Goal: Find specific page/section: Find specific page/section

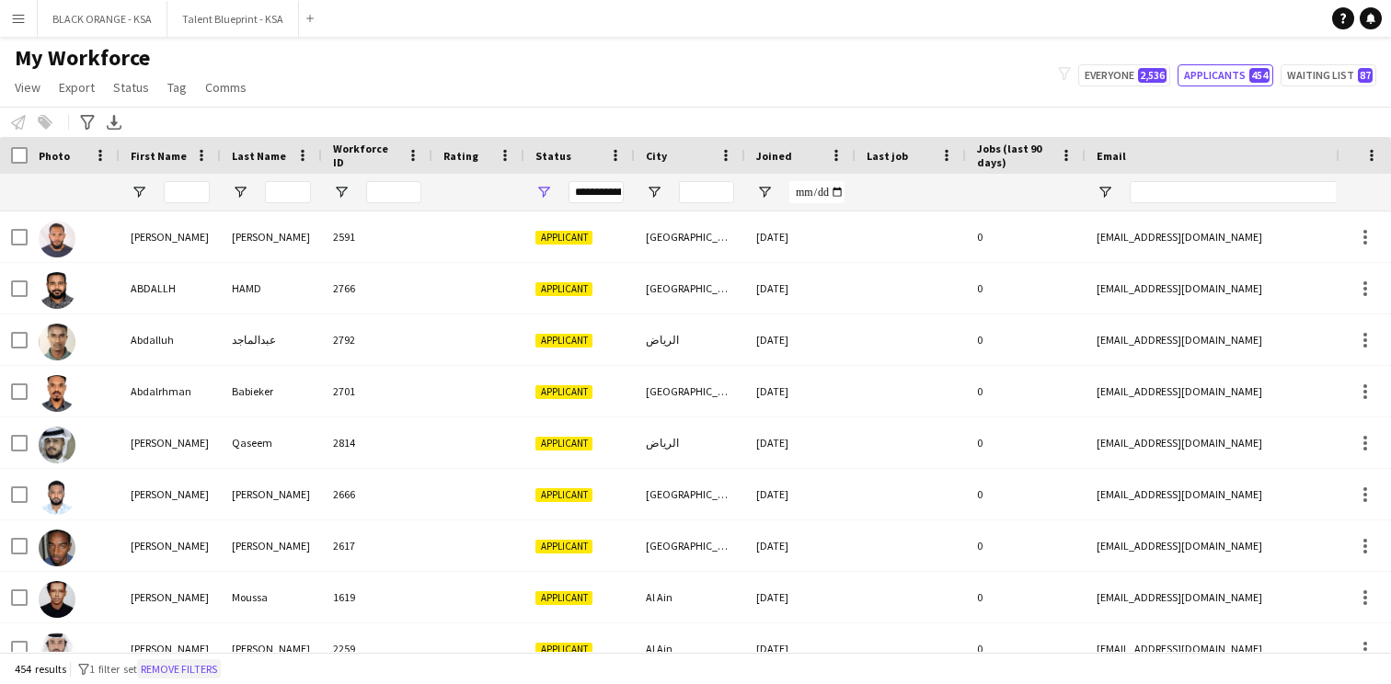
click at [205, 672] on button "Remove filters" at bounding box center [179, 669] width 84 height 20
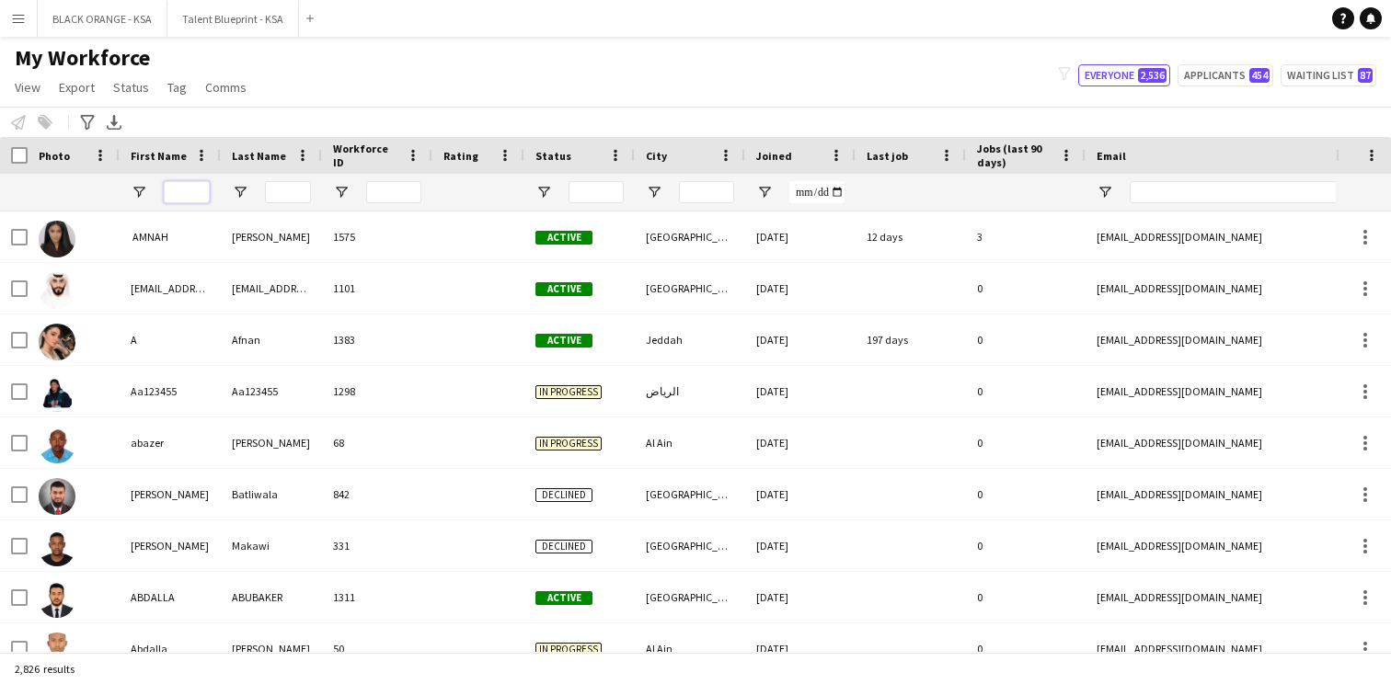
click at [192, 199] on input "First Name Filter Input" at bounding box center [187, 192] width 46 height 22
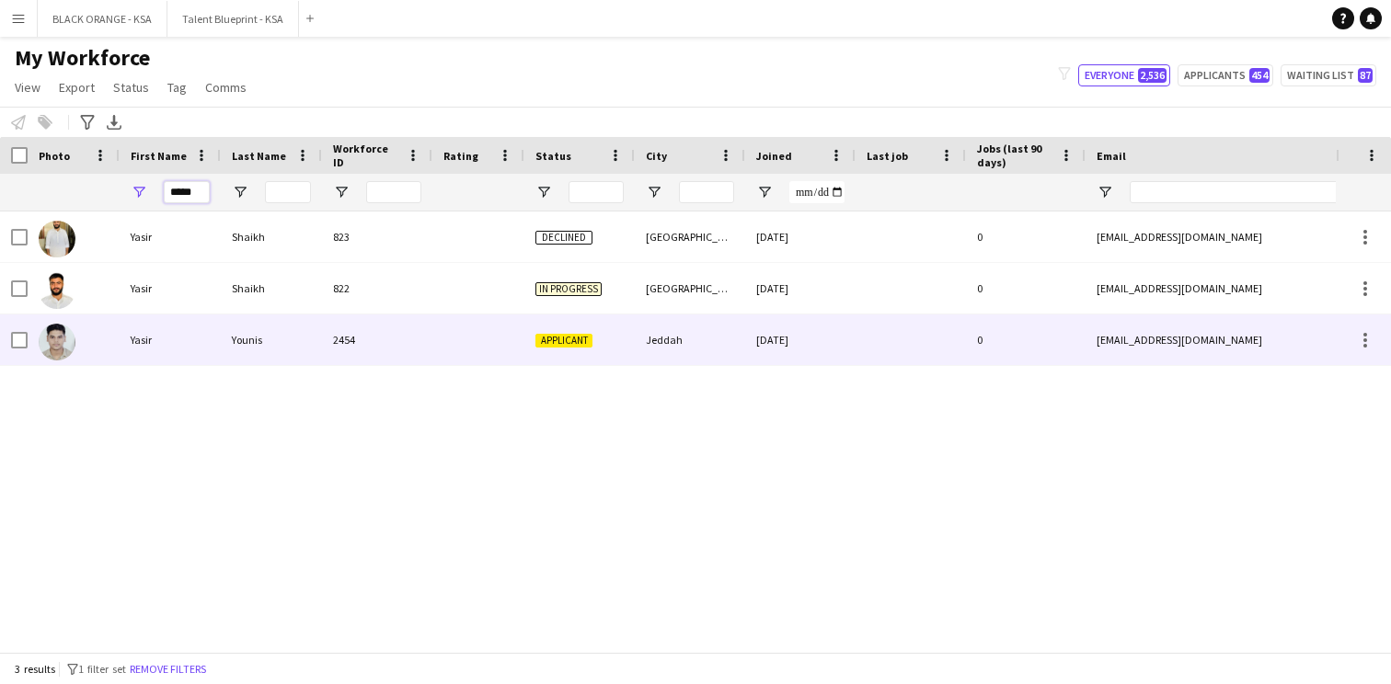
type input "*****"
click at [218, 333] on div "Yasir" at bounding box center [170, 340] width 101 height 51
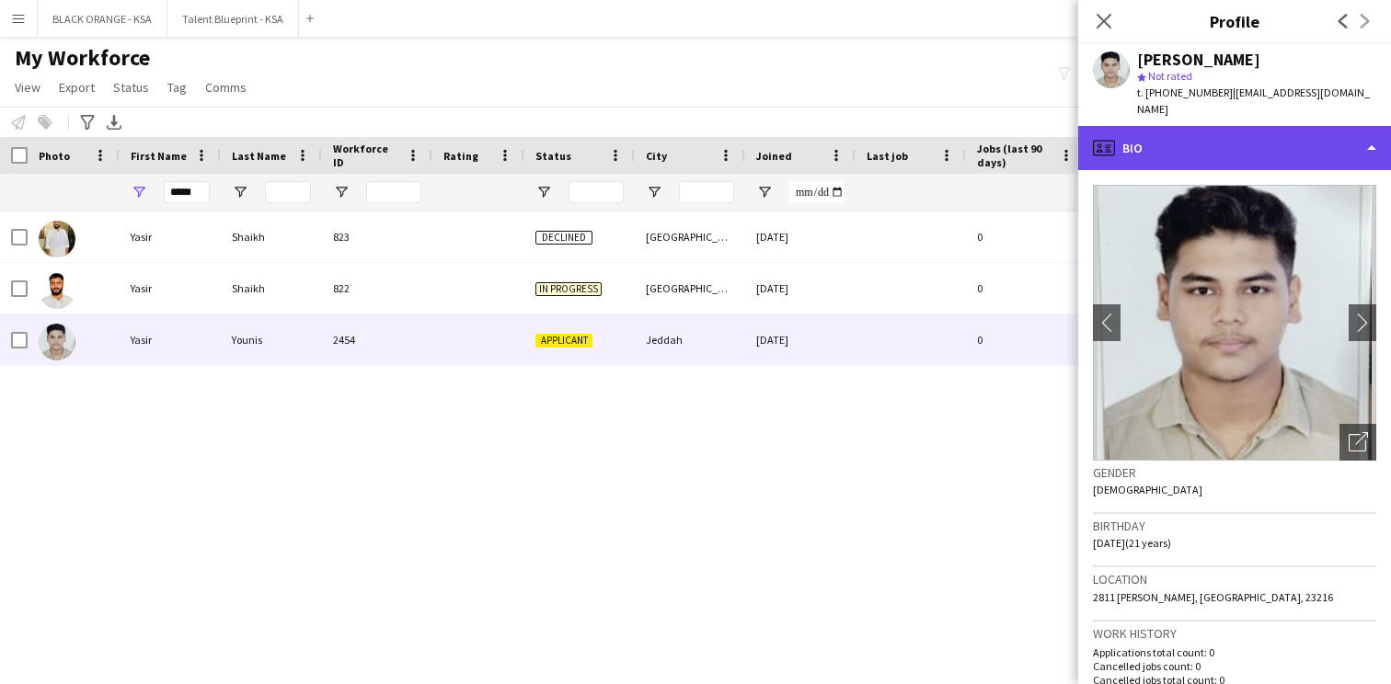
click at [1261, 132] on div "profile Bio" at bounding box center [1234, 148] width 313 height 44
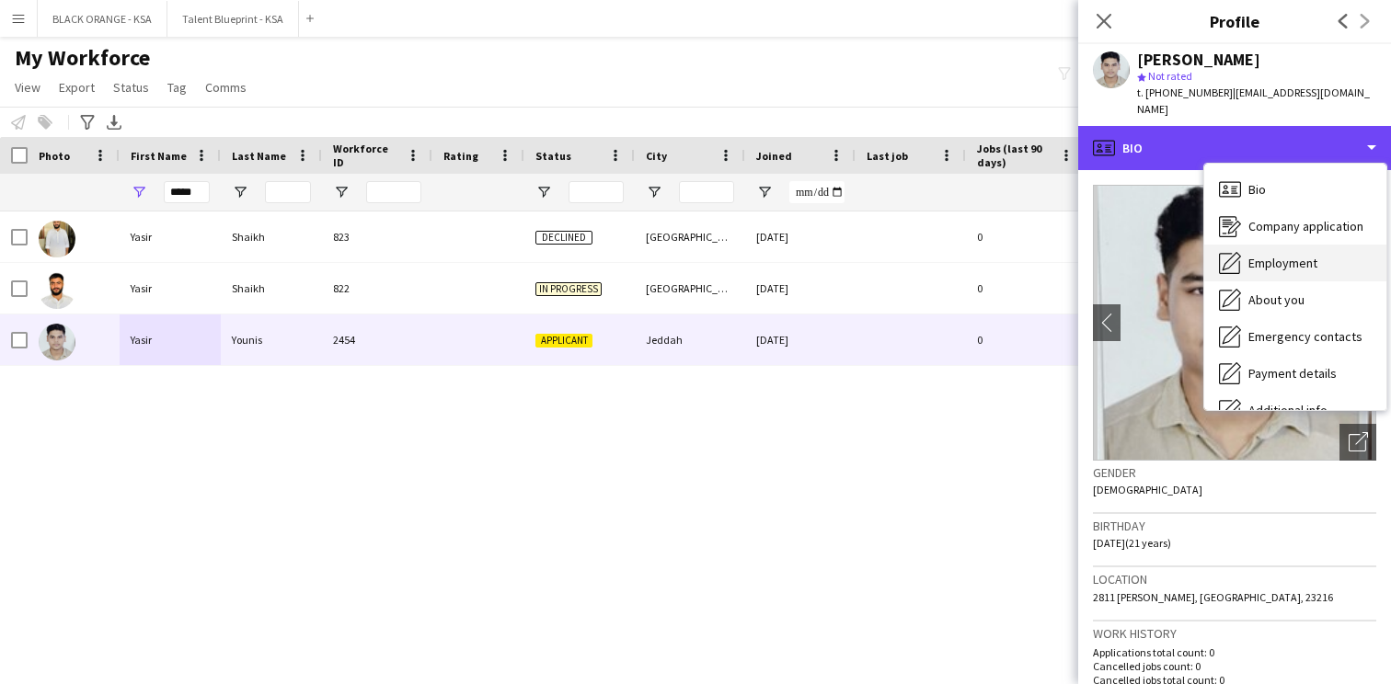
scroll to position [36, 0]
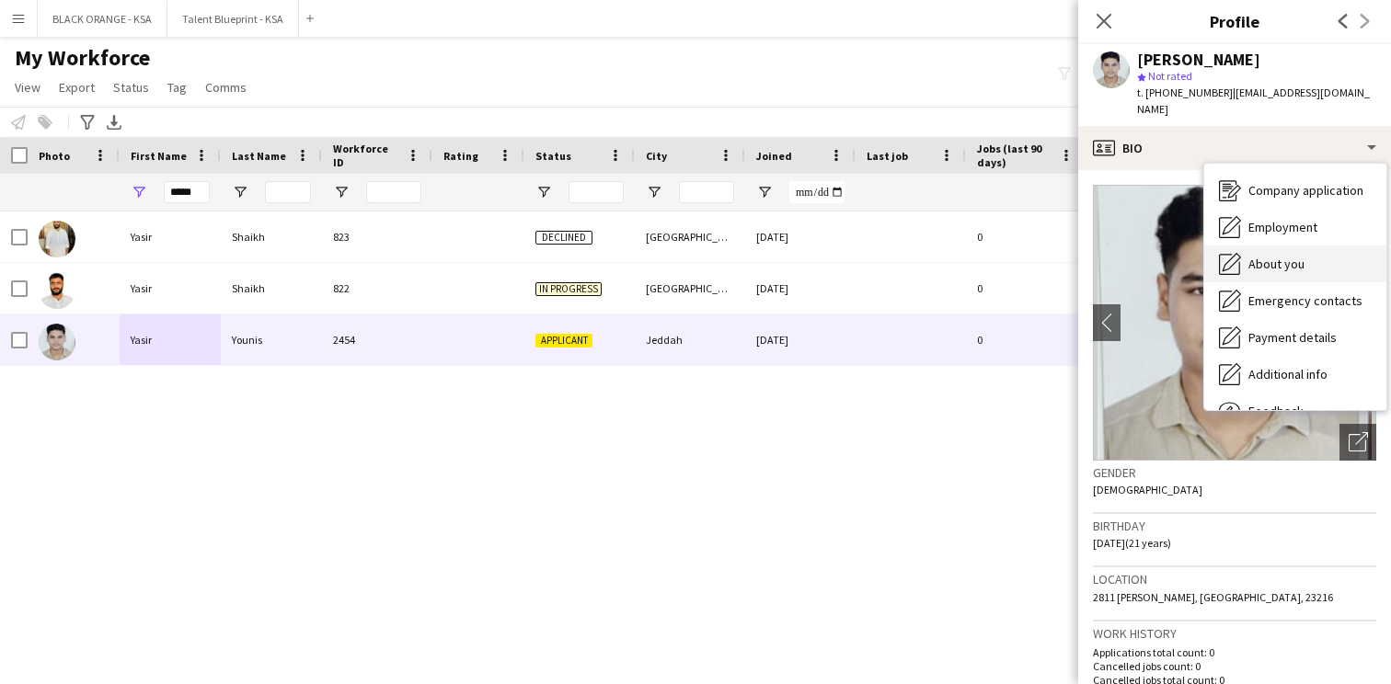
click at [1259, 256] on span "About you" at bounding box center [1276, 264] width 56 height 17
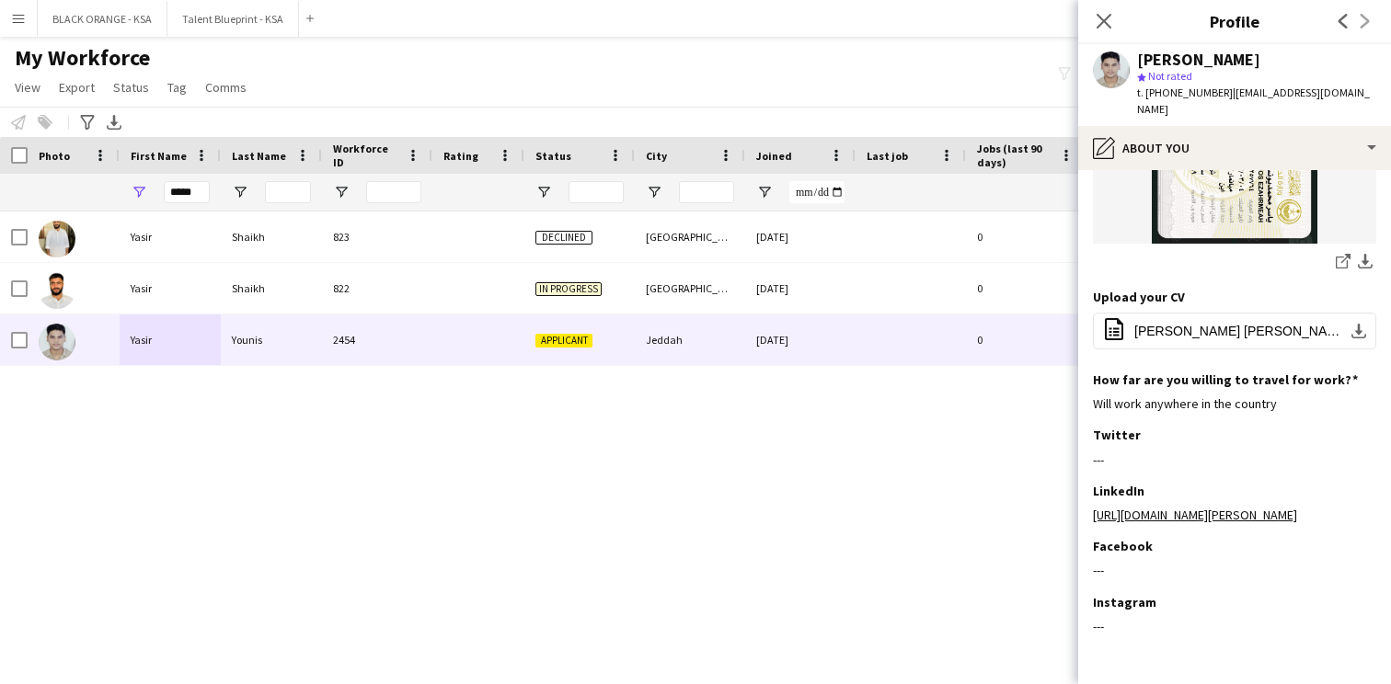
scroll to position [814, 0]
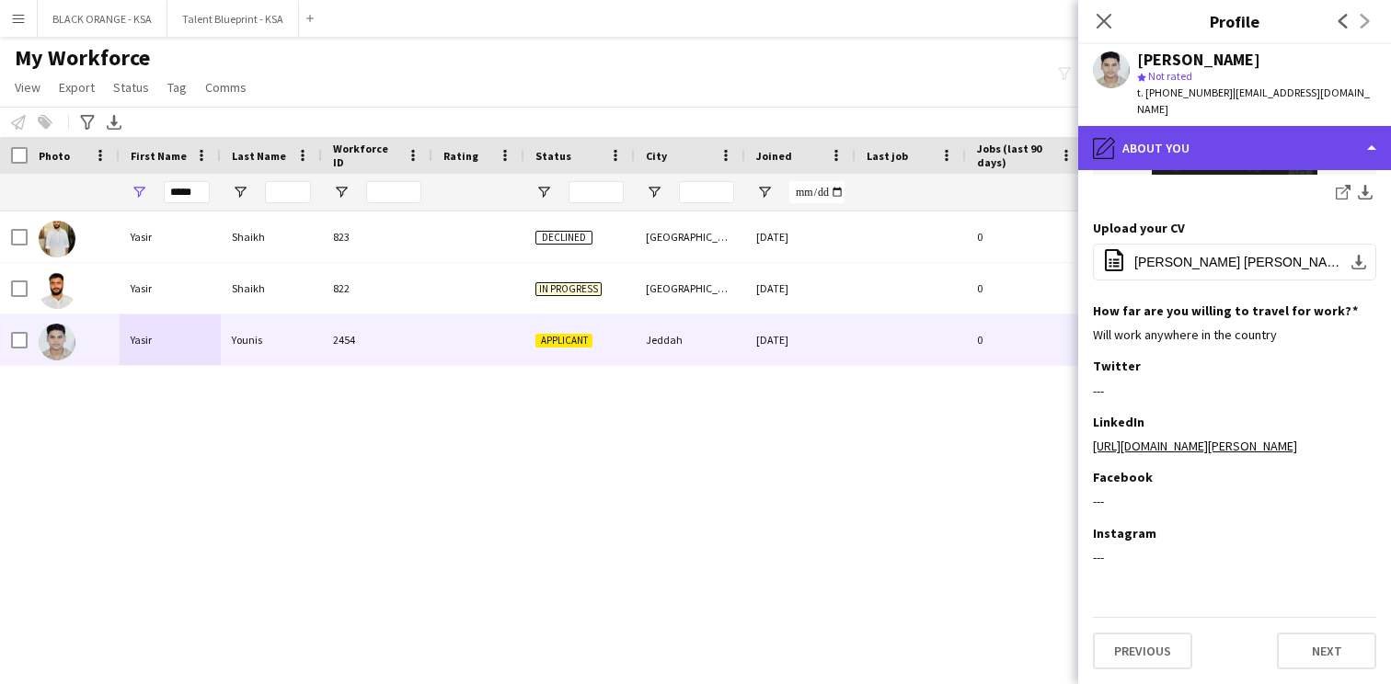
click at [1296, 143] on div "pencil4 About you" at bounding box center [1234, 148] width 313 height 44
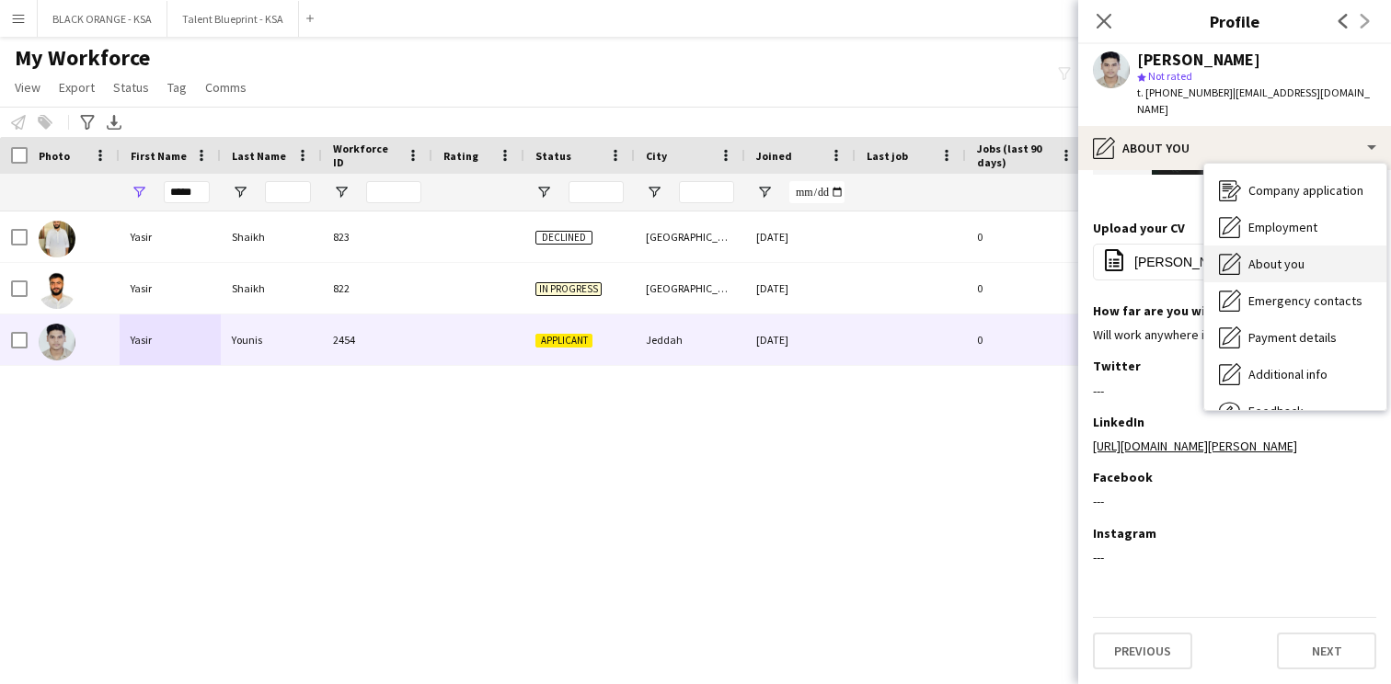
click at [1273, 256] on span "About you" at bounding box center [1276, 264] width 56 height 17
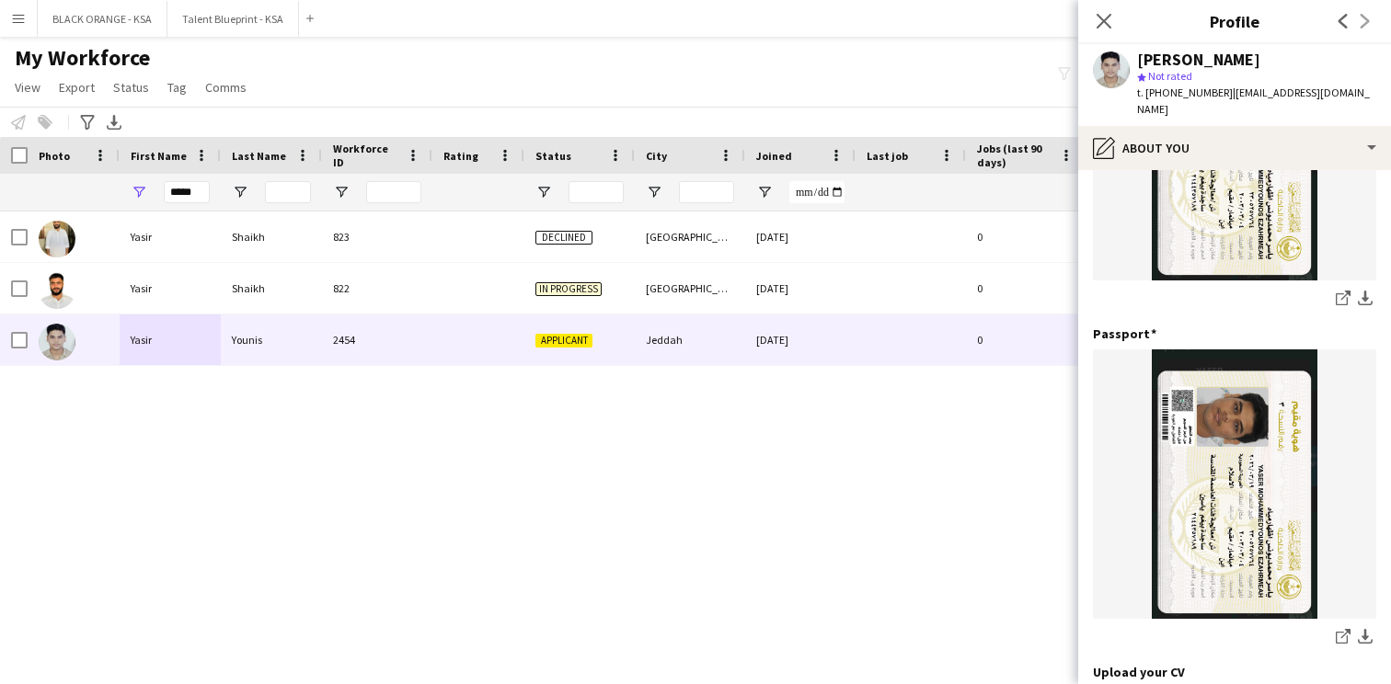
scroll to position [414, 0]
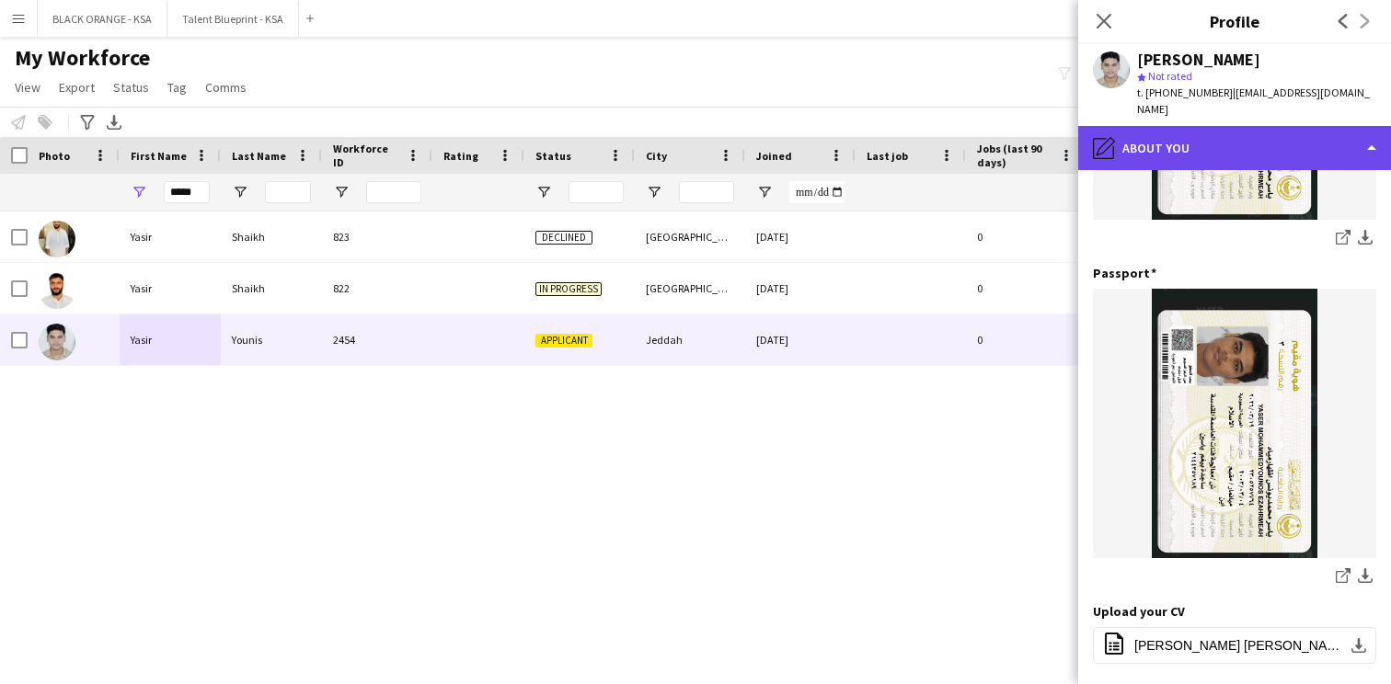
click at [1277, 135] on div "pencil4 About you" at bounding box center [1234, 148] width 313 height 44
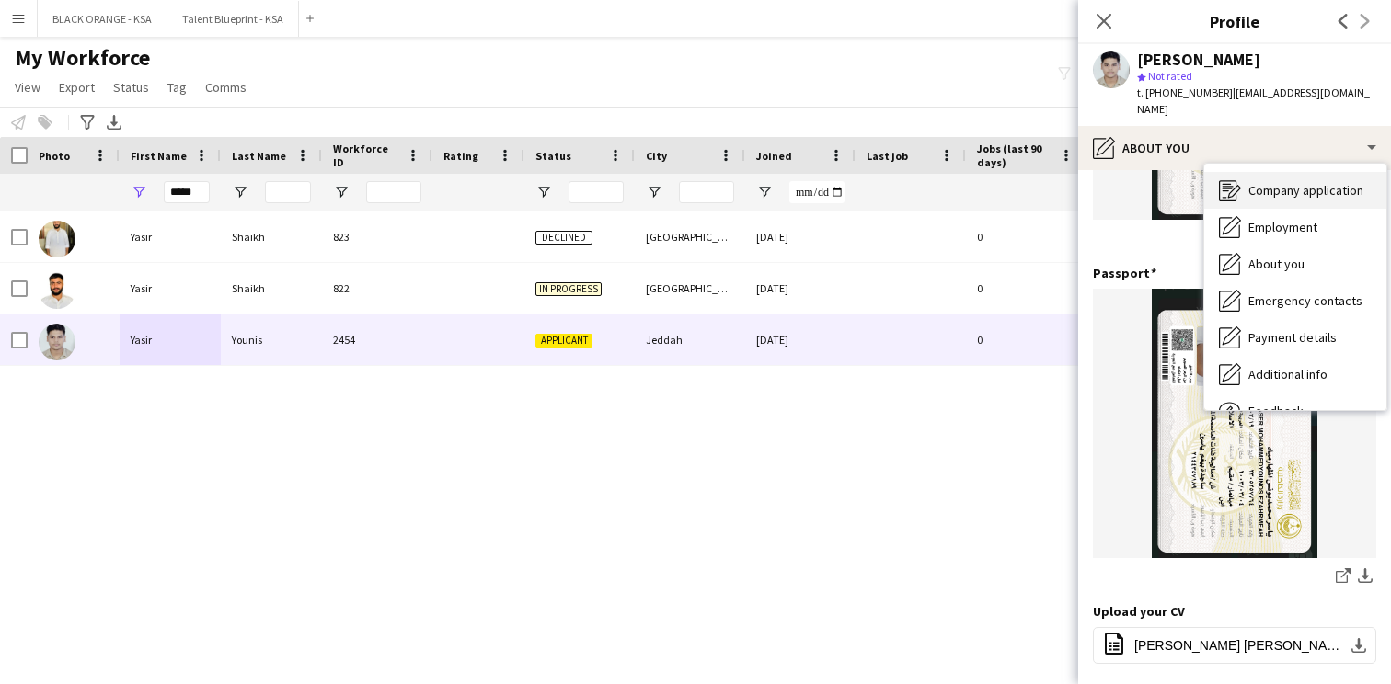
click at [1283, 182] on span "Company application" at bounding box center [1305, 190] width 115 height 17
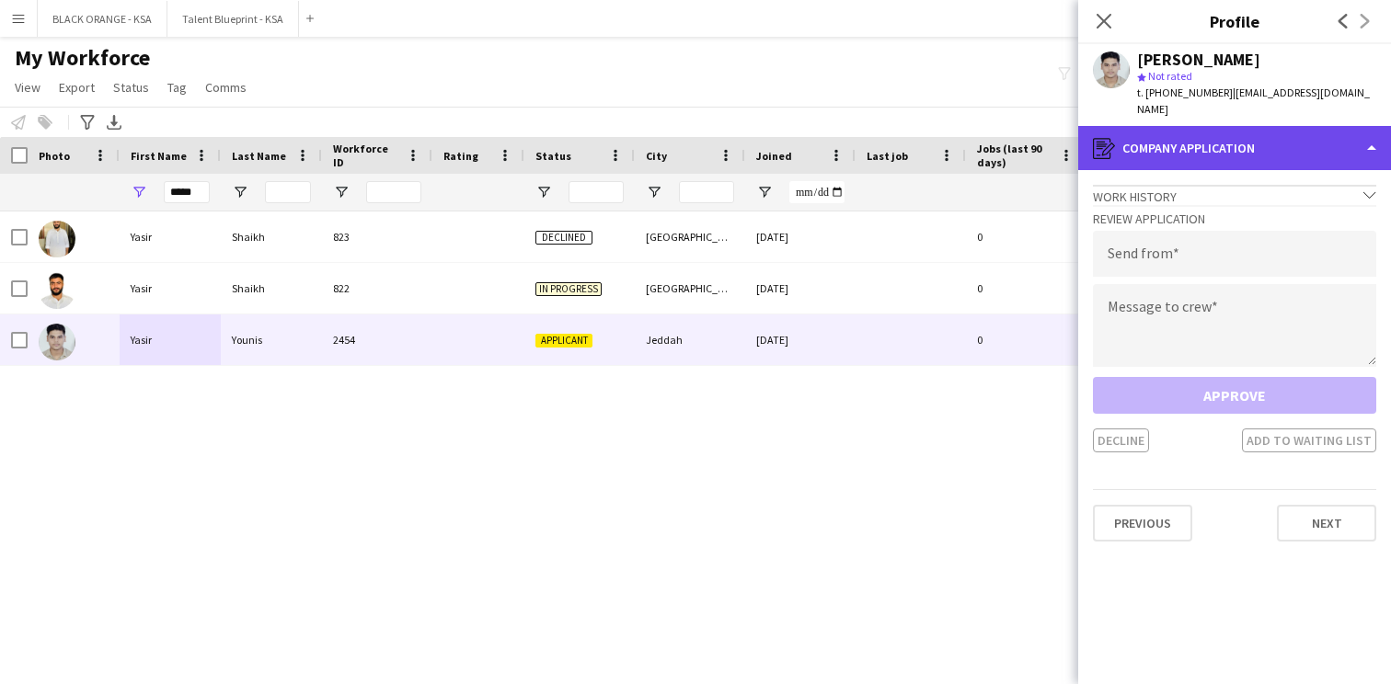
click at [1266, 133] on div "register Company application" at bounding box center [1234, 148] width 313 height 44
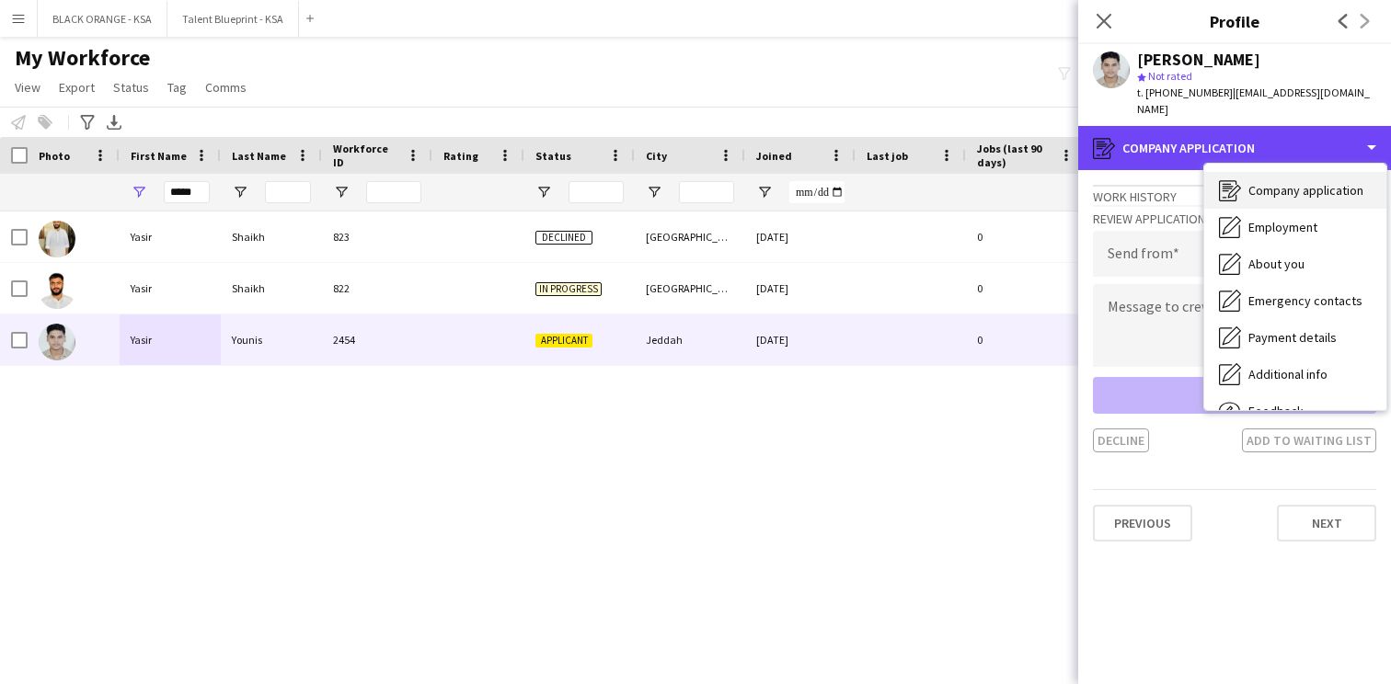
scroll to position [0, 0]
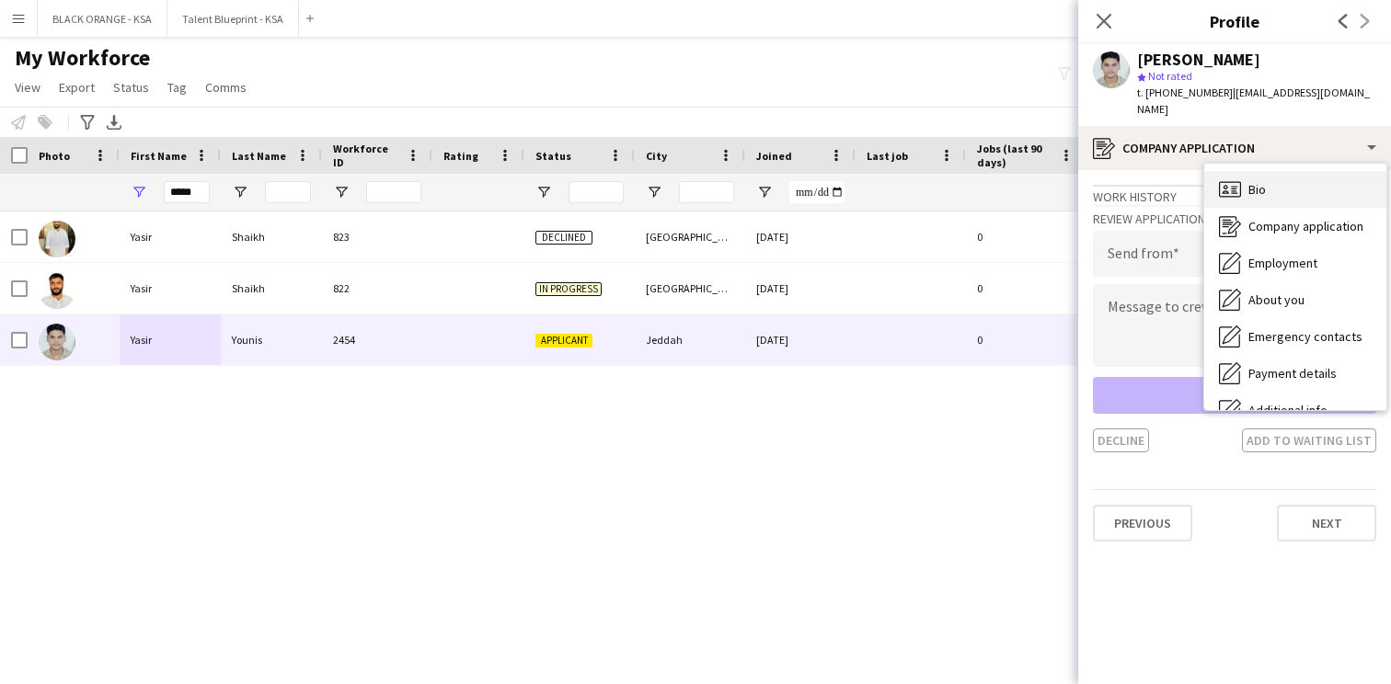
click at [1274, 172] on div "Bio Bio" at bounding box center [1295, 189] width 182 height 37
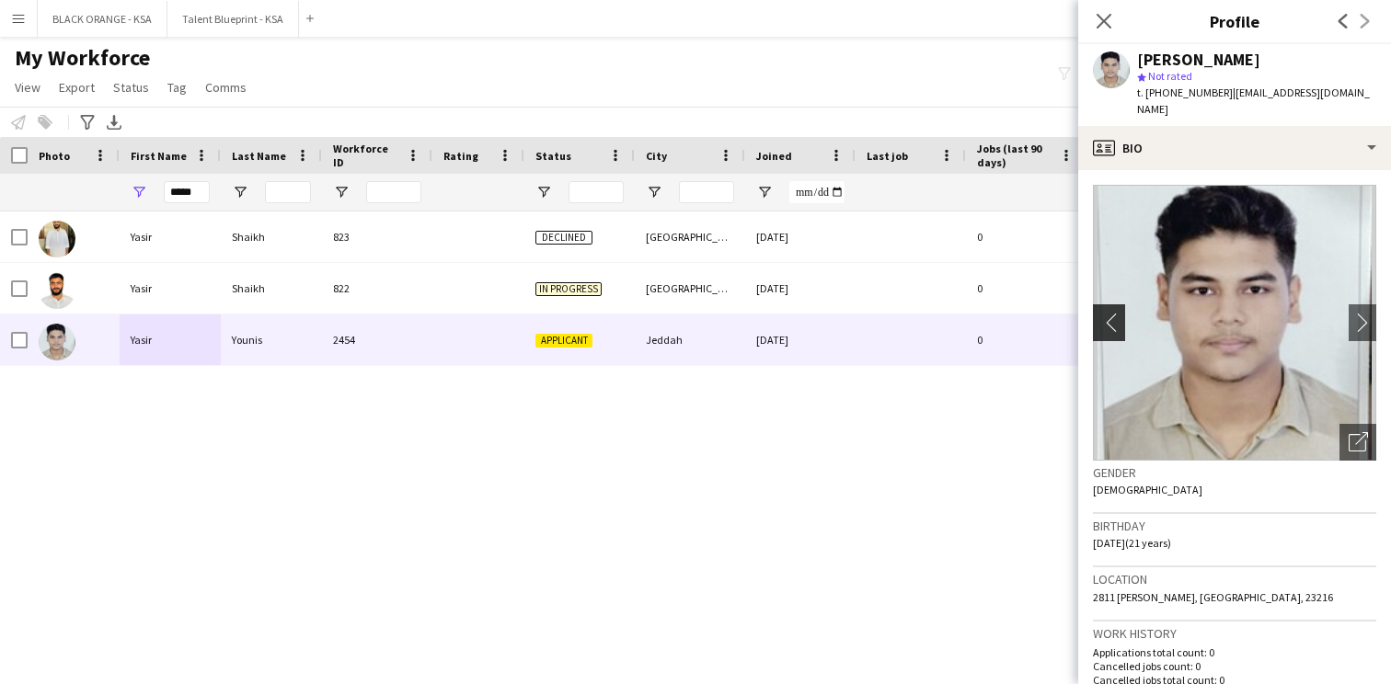
click at [1117, 313] on app-icon "chevron-left" at bounding box center [1107, 322] width 29 height 19
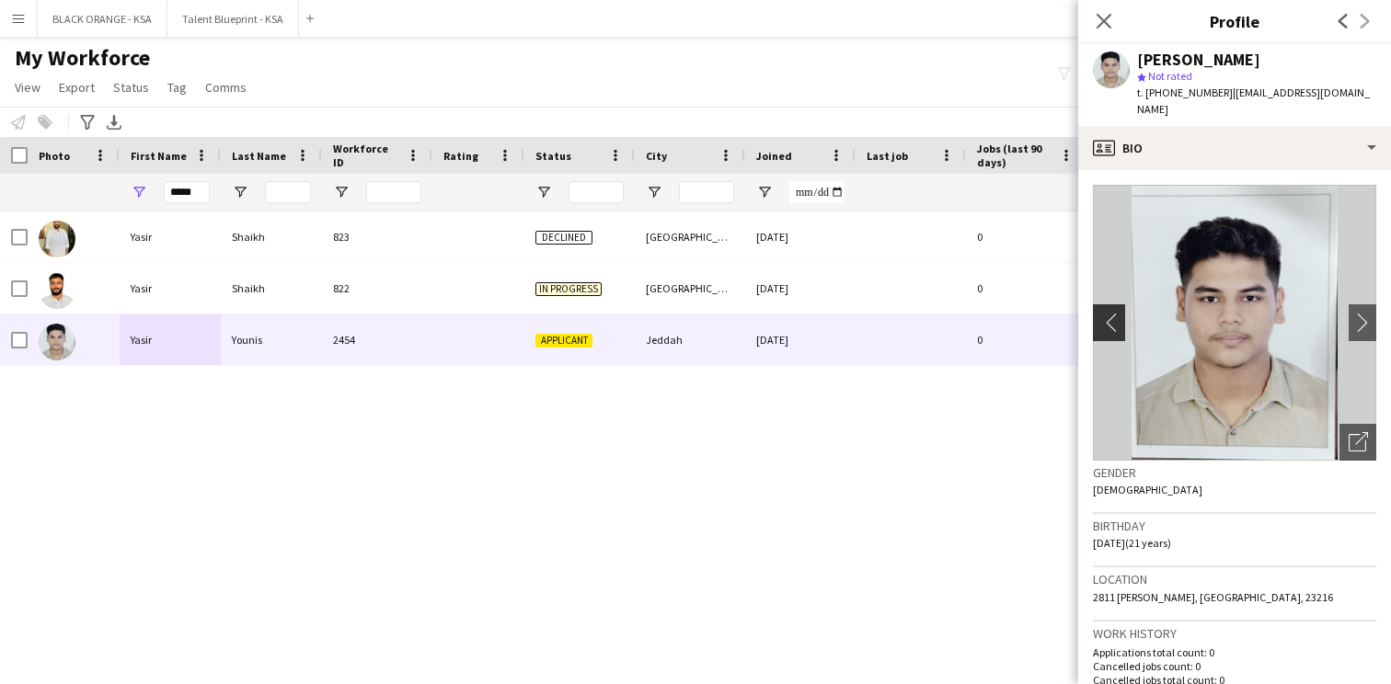
click at [1112, 313] on app-icon "chevron-left" at bounding box center [1107, 322] width 29 height 19
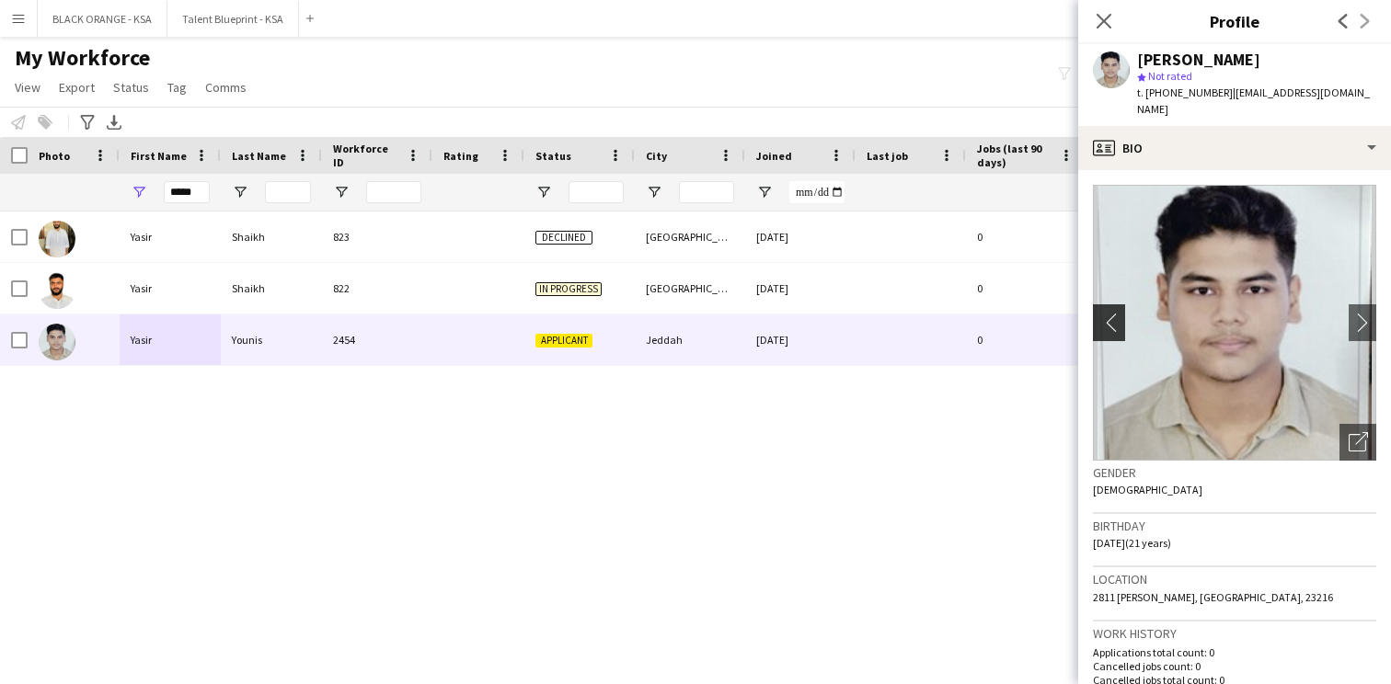
click at [1112, 313] on app-icon "chevron-left" at bounding box center [1107, 322] width 29 height 19
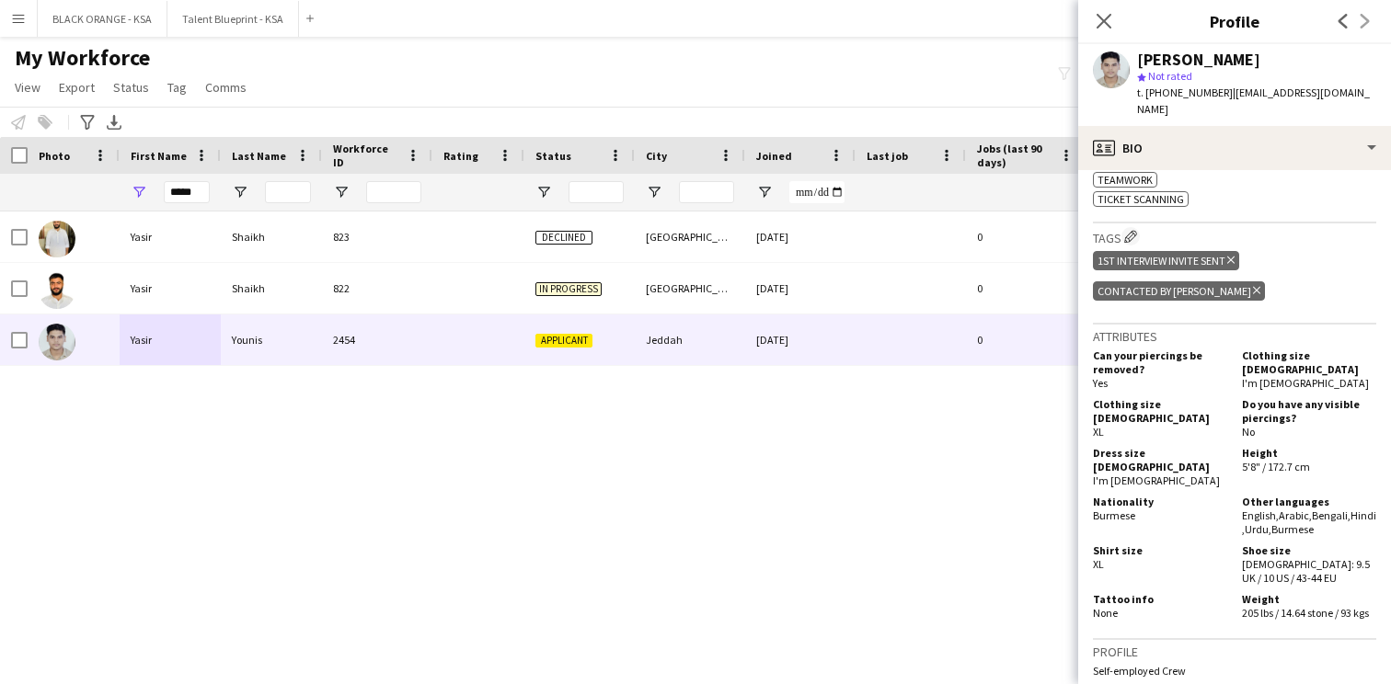
scroll to position [982, 0]
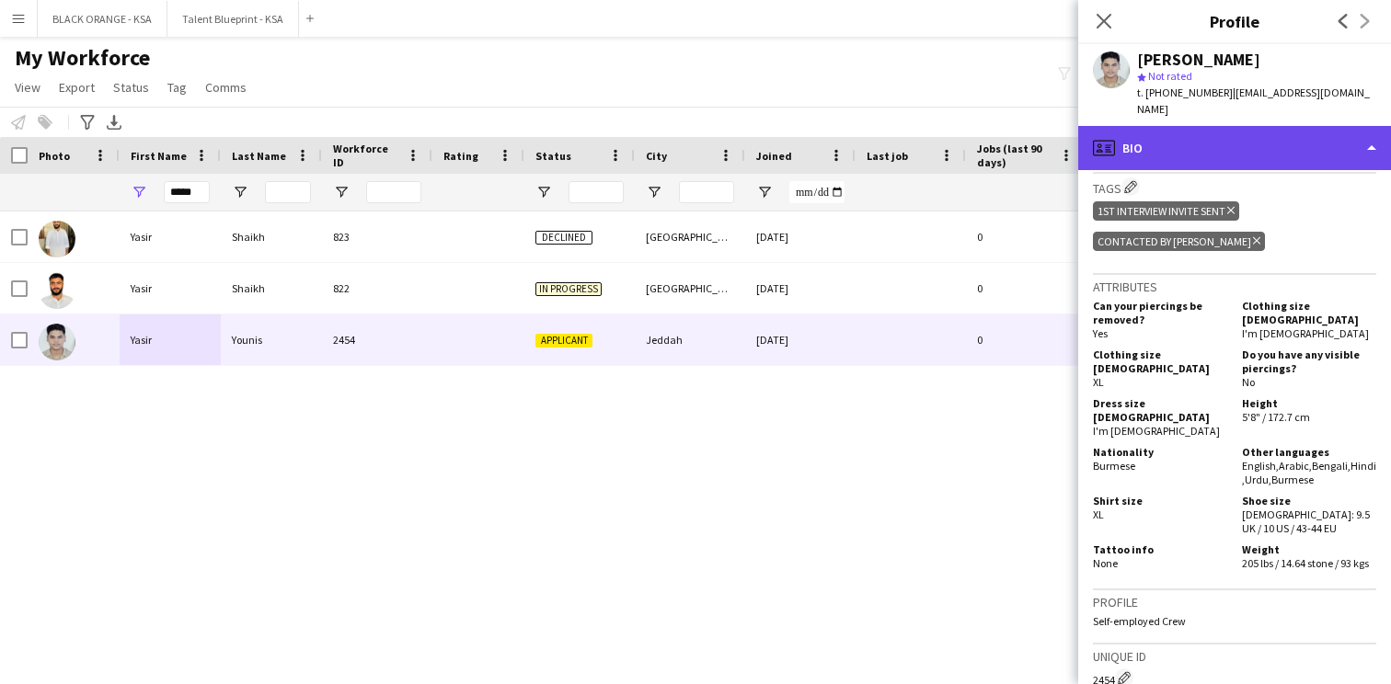
click at [1275, 126] on div "profile Bio" at bounding box center [1234, 148] width 313 height 44
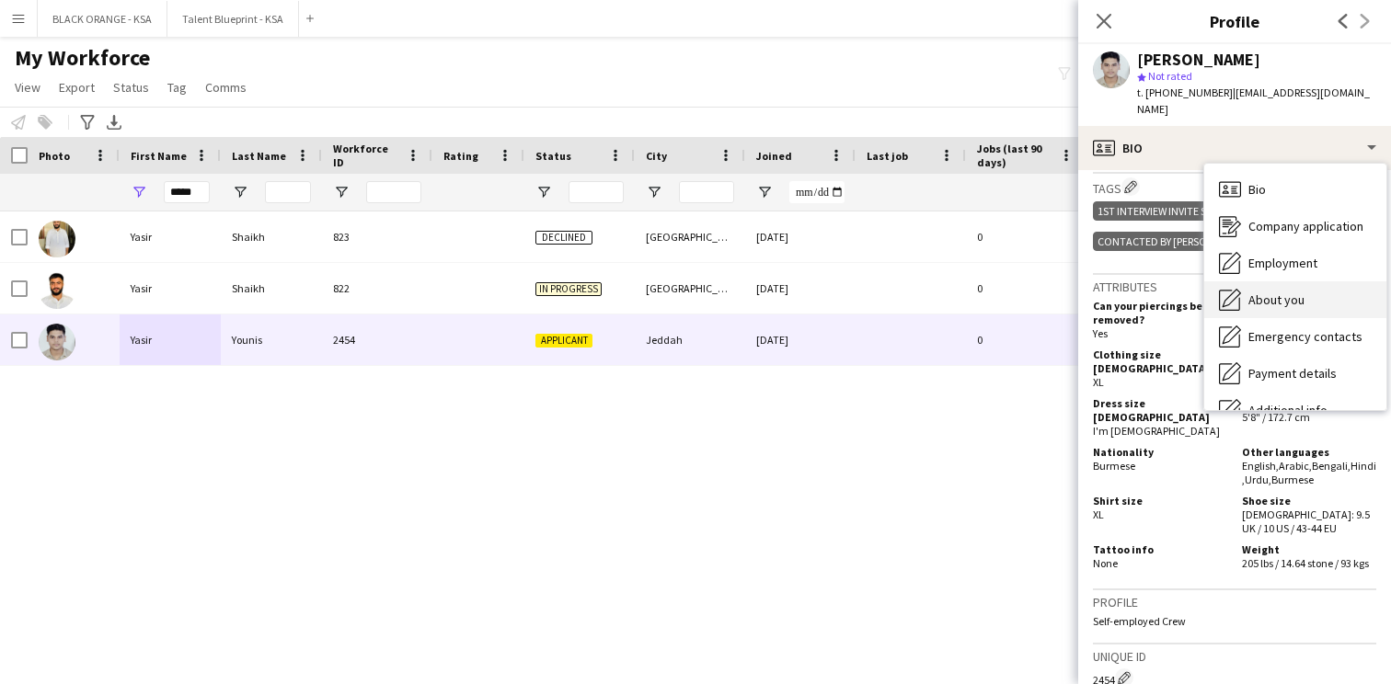
click at [1265, 292] on span "About you" at bounding box center [1276, 300] width 56 height 17
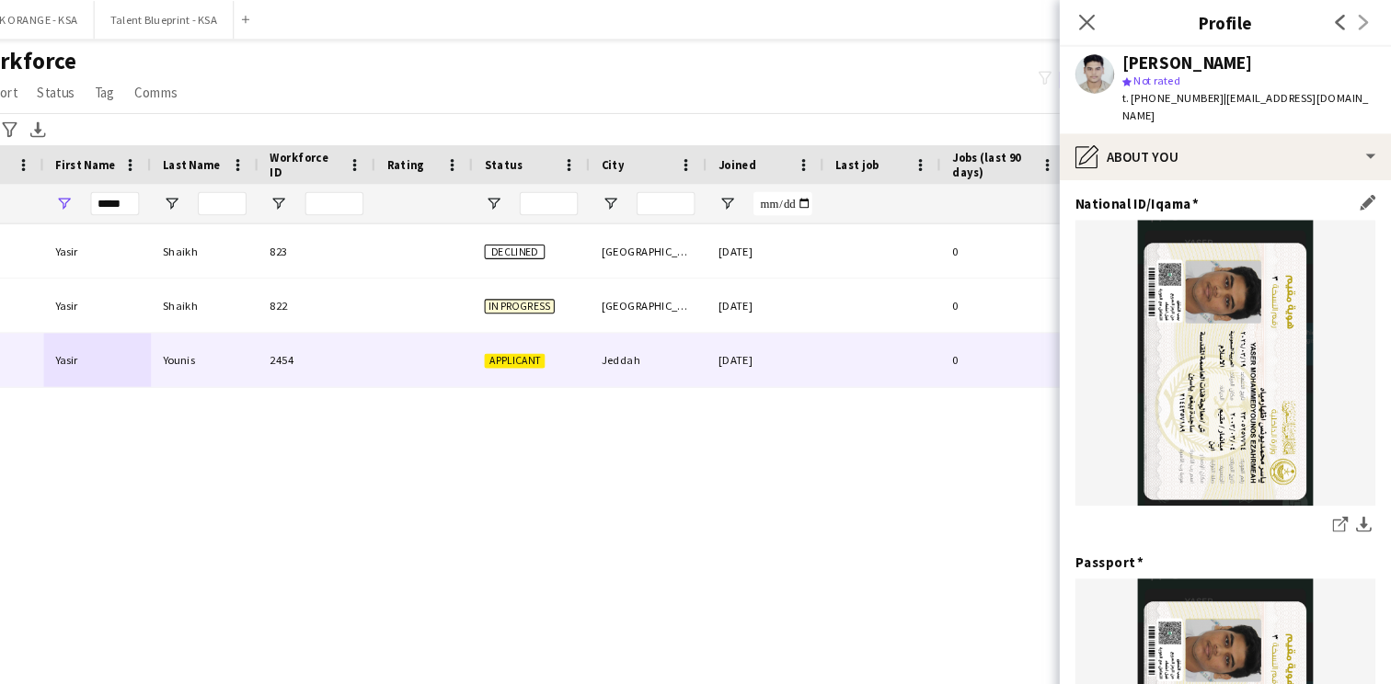
scroll to position [0, 0]
click at [1104, 16] on icon "Close pop-in" at bounding box center [1102, 20] width 17 height 17
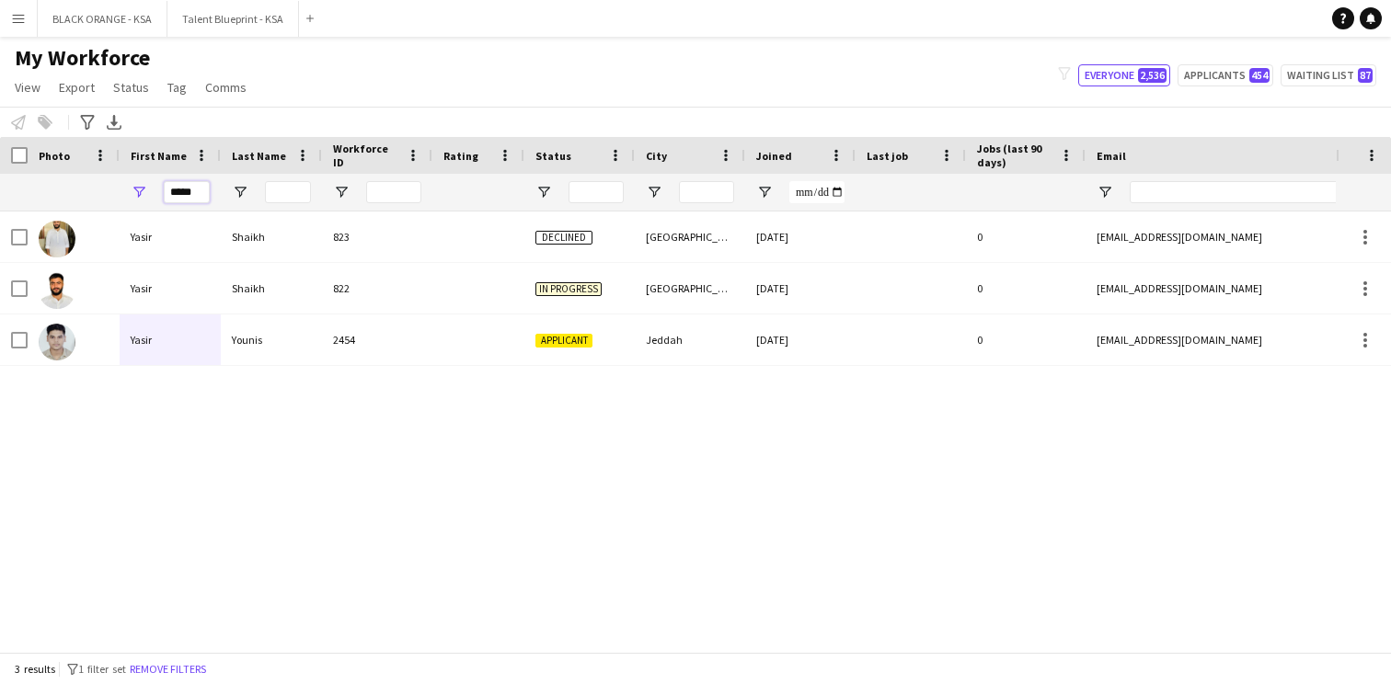
click at [174, 196] on input "*****" at bounding box center [187, 192] width 46 height 22
